Goal: Navigation & Orientation: Find specific page/section

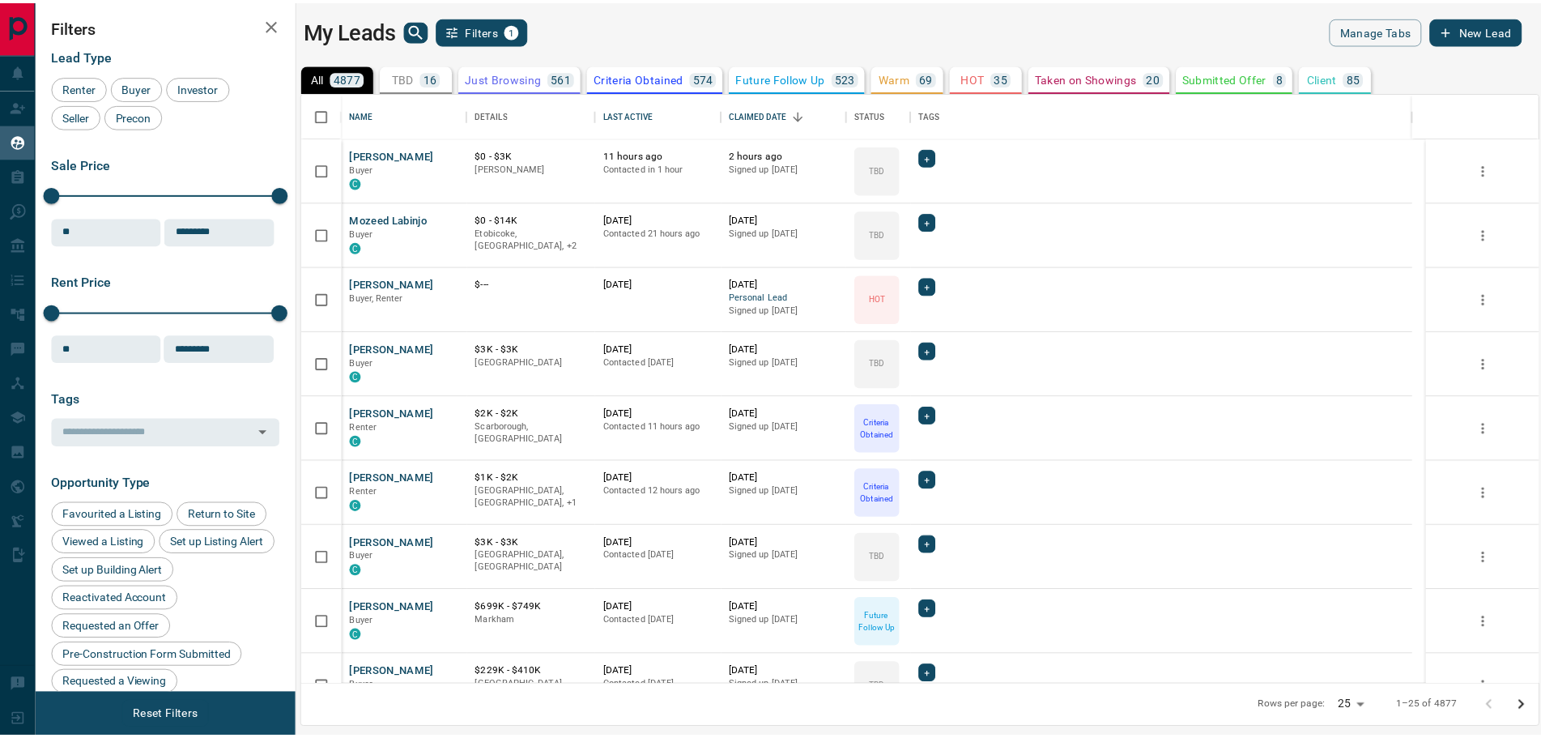
scroll to position [579, 1235]
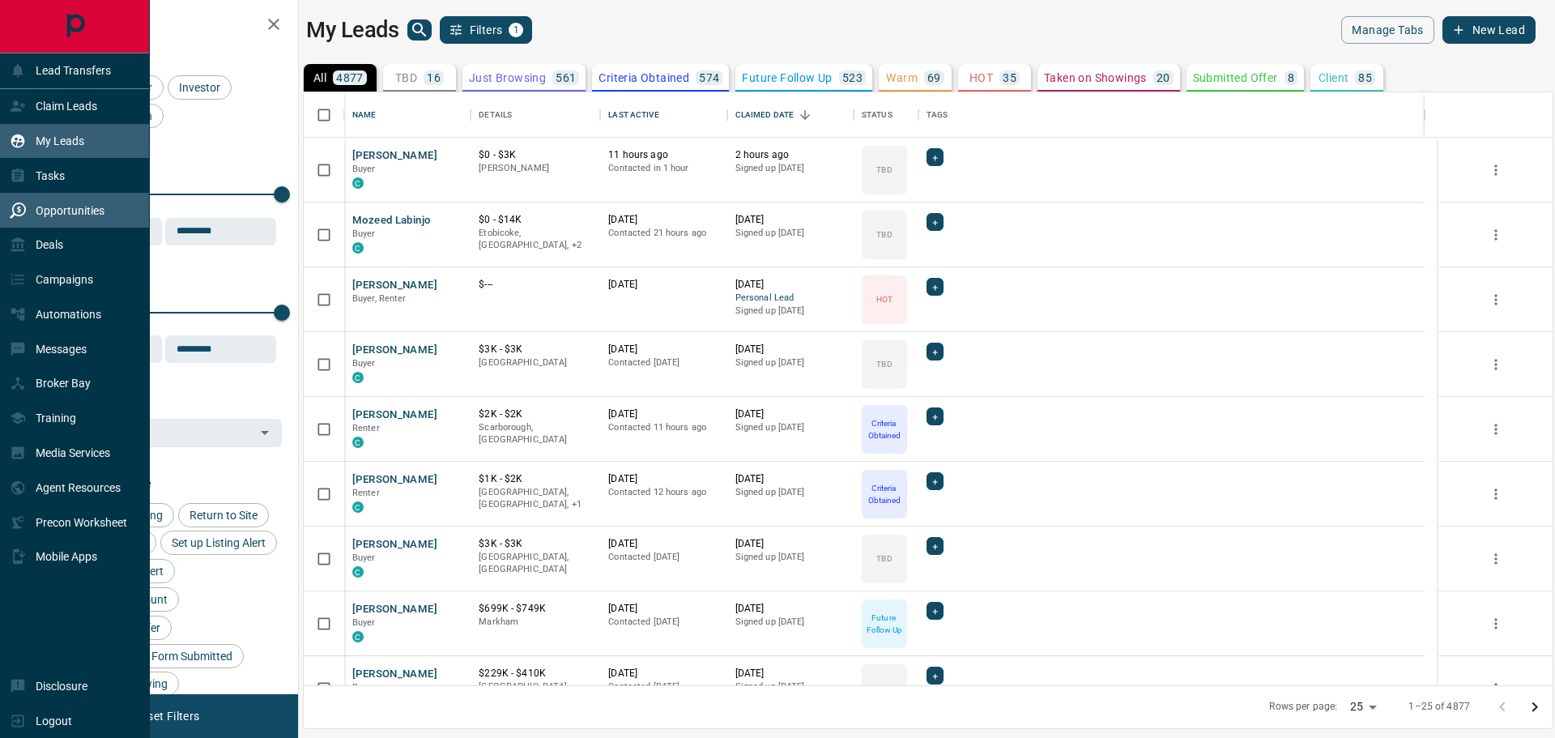
click at [53, 220] on div "Opportunities" at bounding box center [57, 210] width 95 height 27
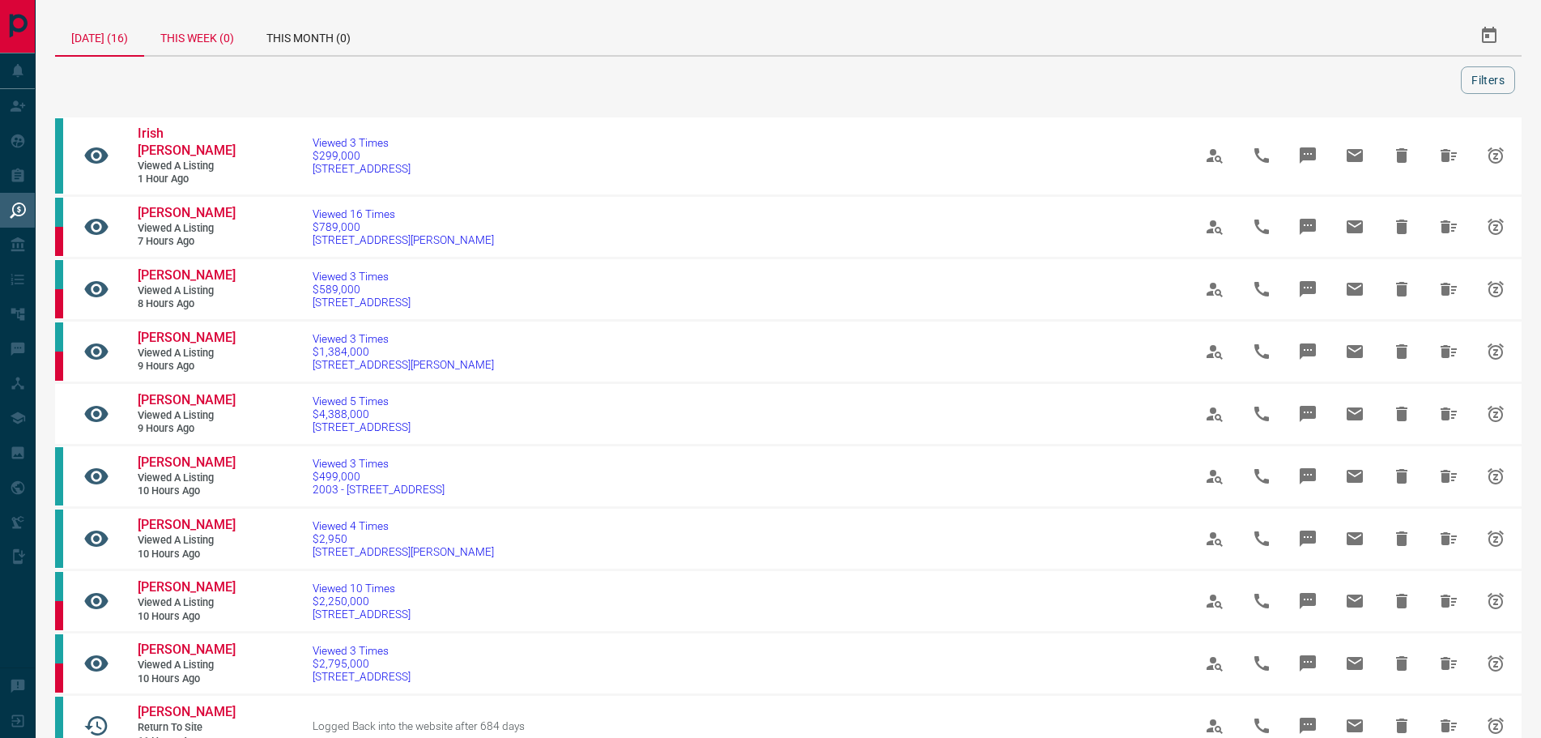
click at [202, 32] on div "This Week (0)" at bounding box center [197, 35] width 106 height 39
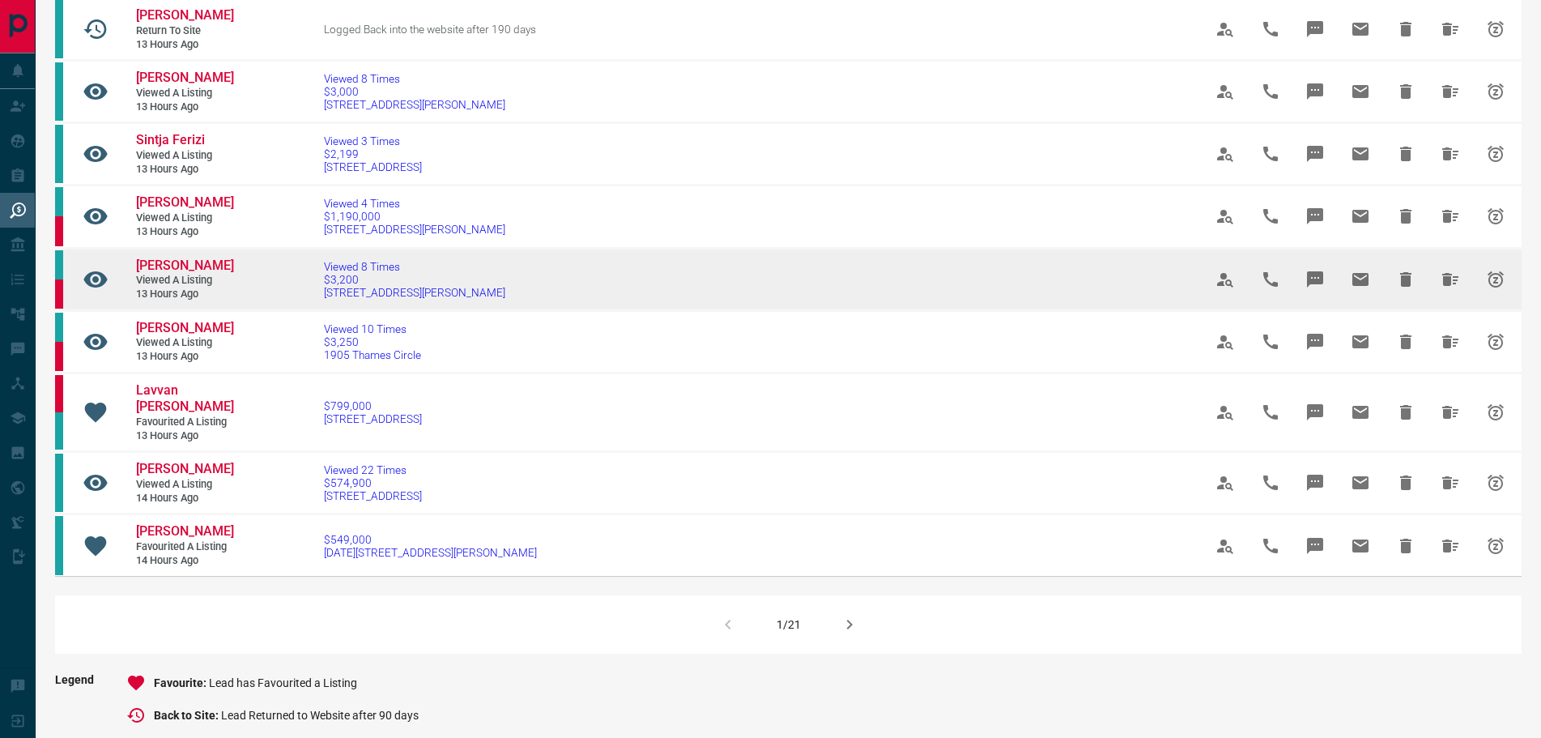
scroll to position [891, 0]
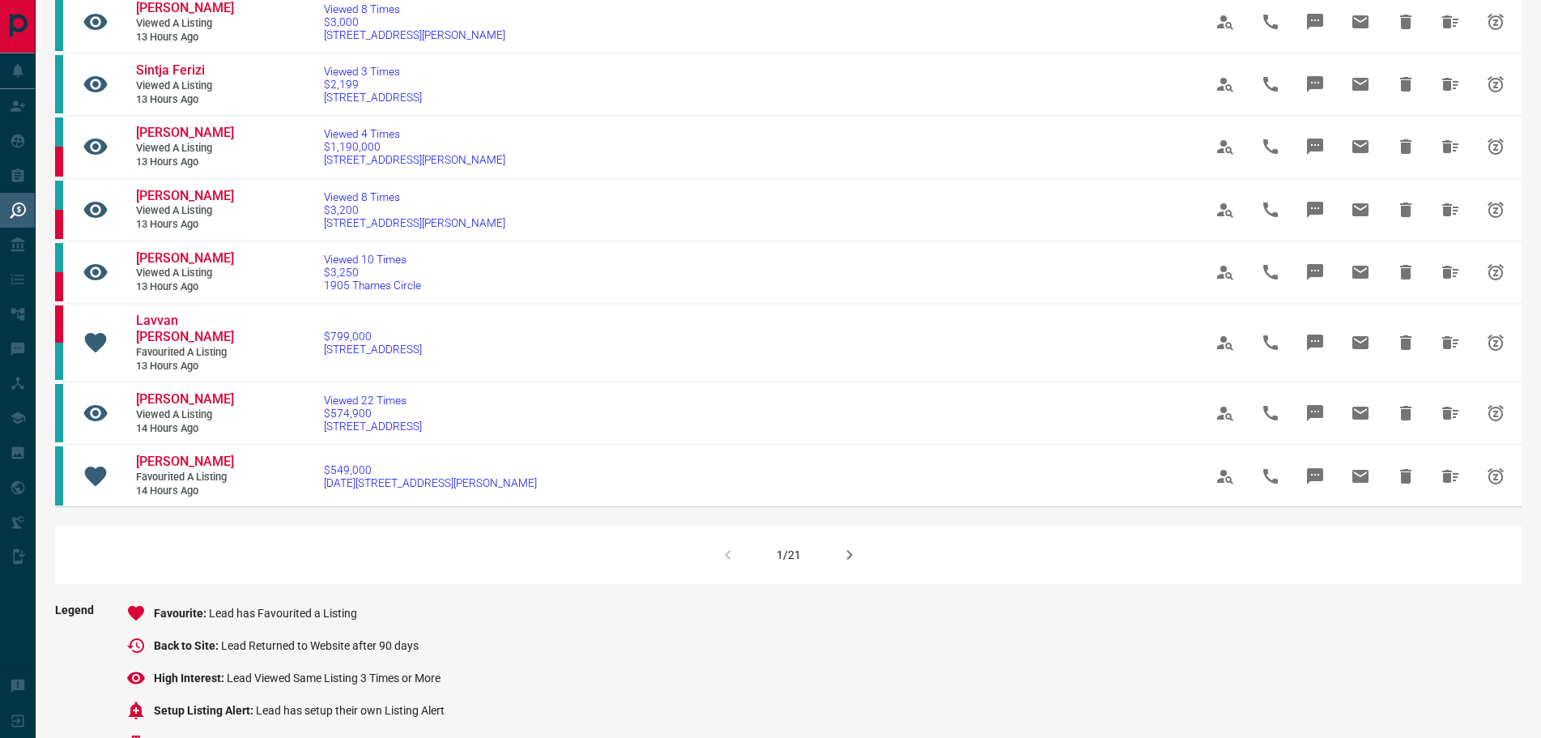
click at [855, 564] on icon "button" at bounding box center [849, 554] width 19 height 19
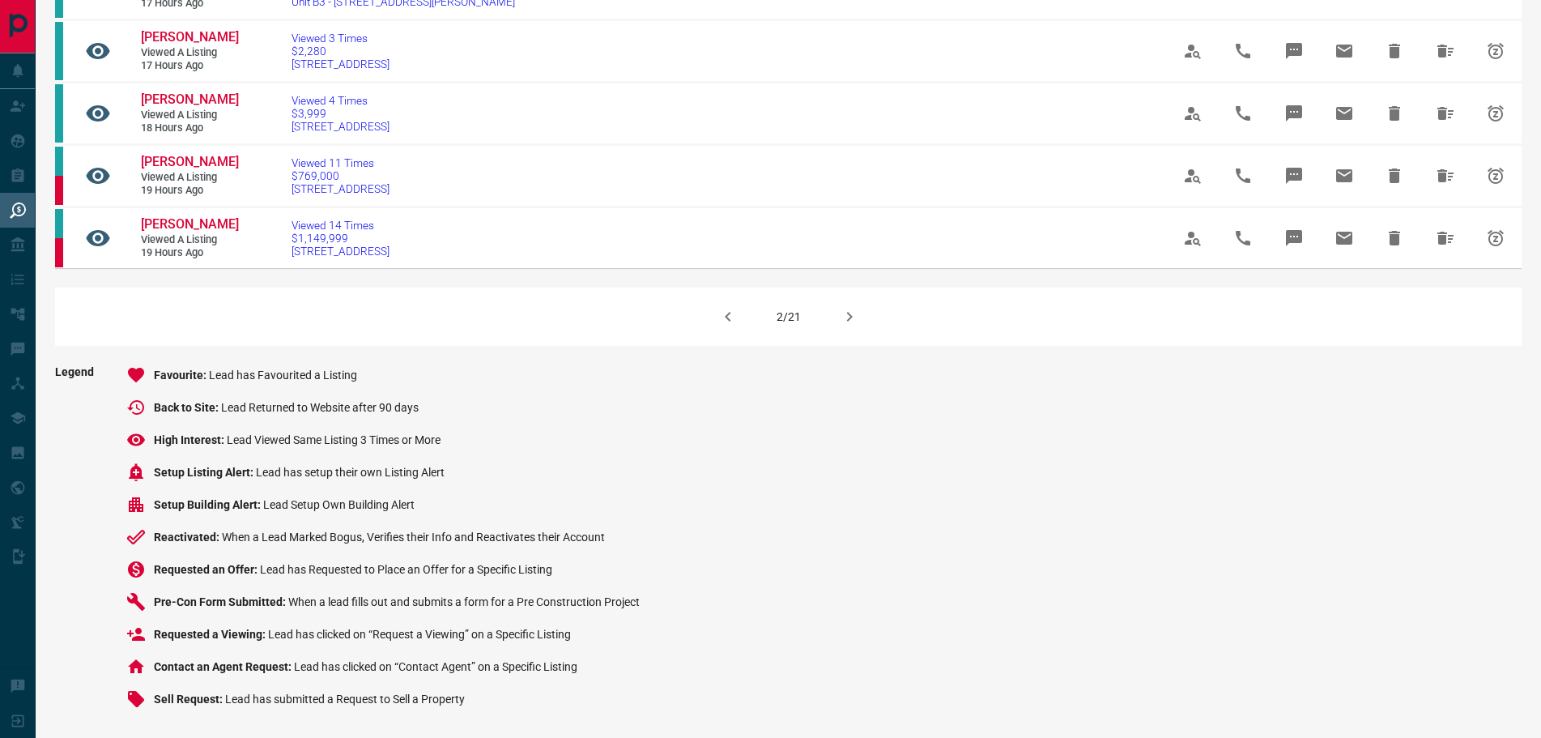
scroll to position [1215, 0]
click at [854, 326] on icon "button" at bounding box center [849, 316] width 19 height 19
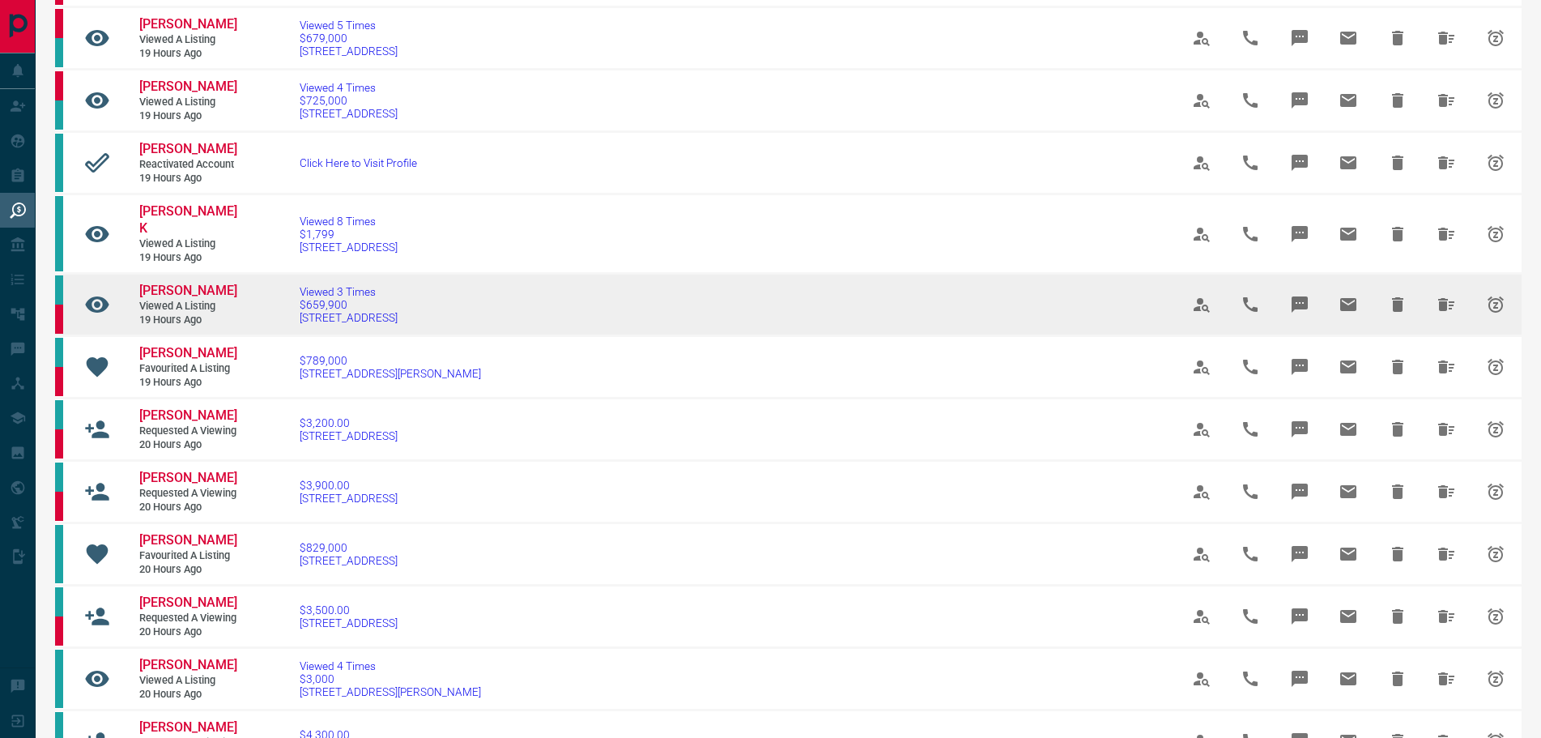
scroll to position [486, 0]
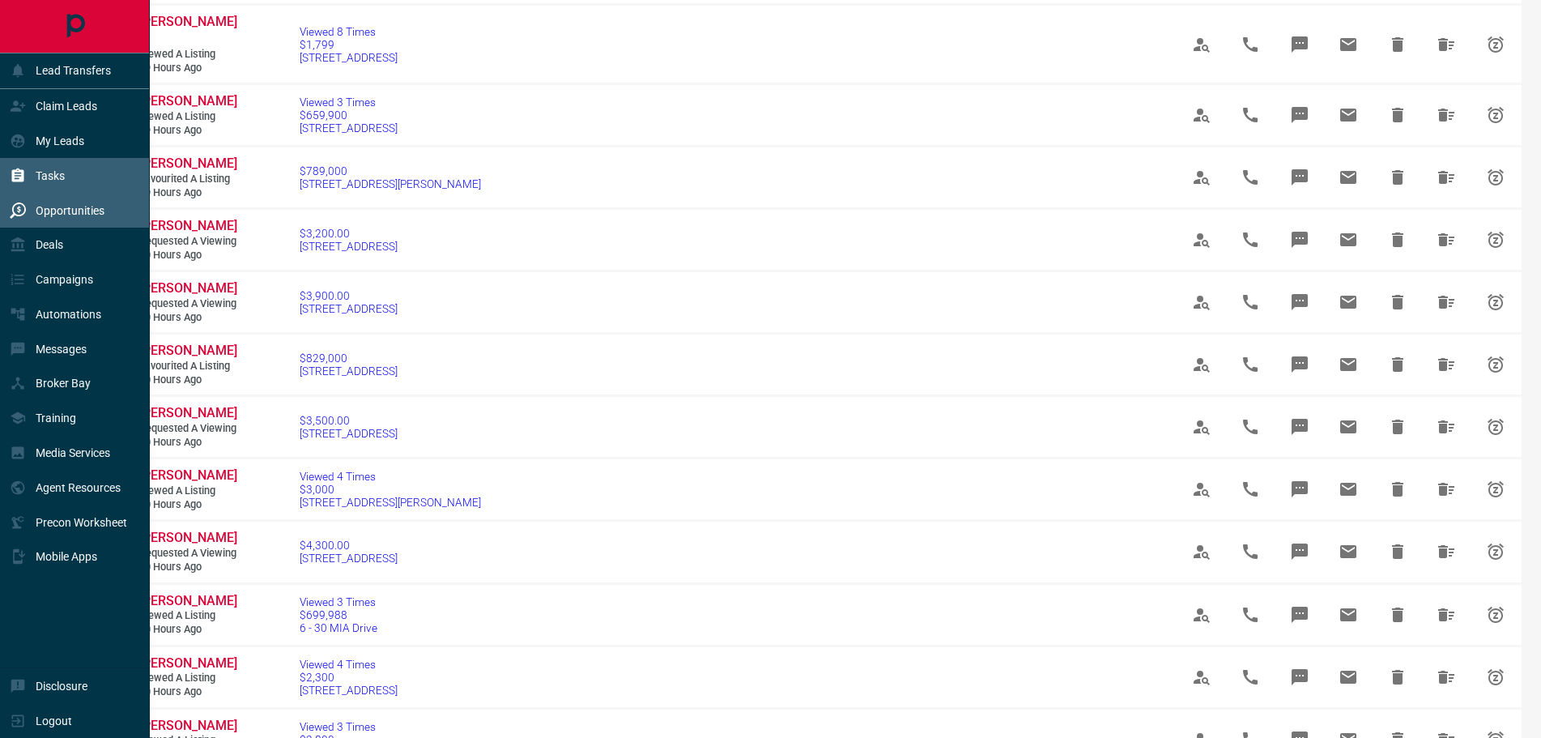
click at [45, 172] on p "Tasks" at bounding box center [50, 175] width 29 height 13
